Goal: Transaction & Acquisition: Download file/media

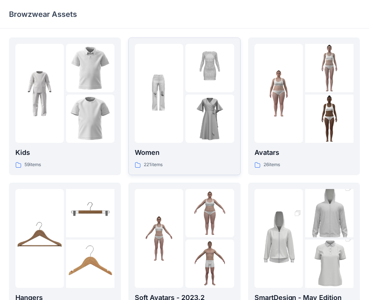
click at [170, 88] on div at bounding box center [159, 93] width 48 height 99
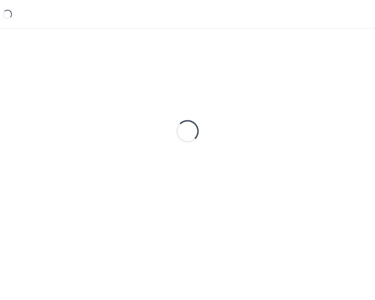
click at [170, 88] on div "Loading..." at bounding box center [187, 132] width 357 height 188
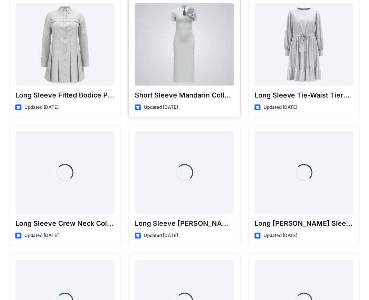
scroll to position [3036, 0]
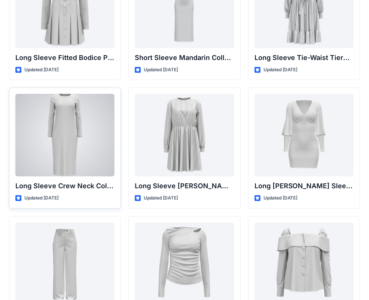
click at [71, 116] on div at bounding box center [64, 135] width 99 height 83
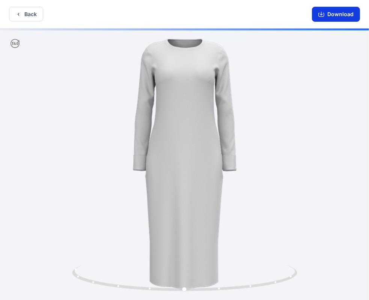
click at [329, 14] on button "Download" at bounding box center [336, 14] width 48 height 15
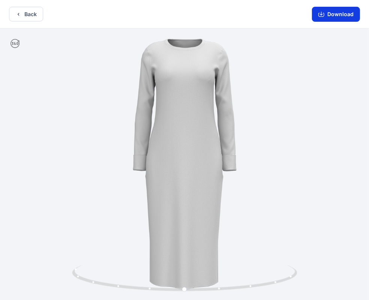
click at [332, 14] on button "Download" at bounding box center [336, 14] width 48 height 15
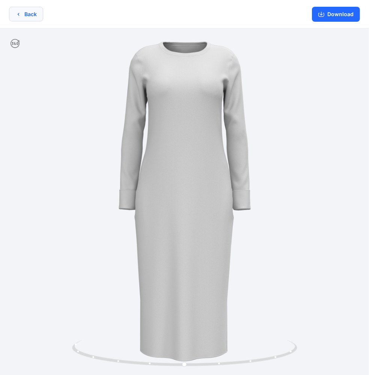
click at [31, 15] on button "Back" at bounding box center [26, 14] width 34 height 15
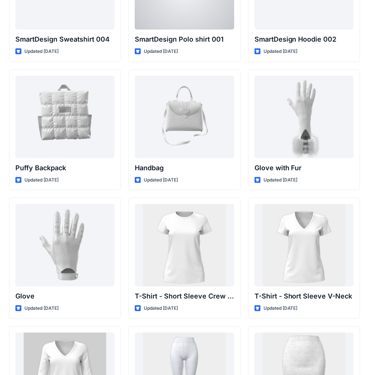
scroll to position [5791, 0]
